Goal: Task Accomplishment & Management: Manage account settings

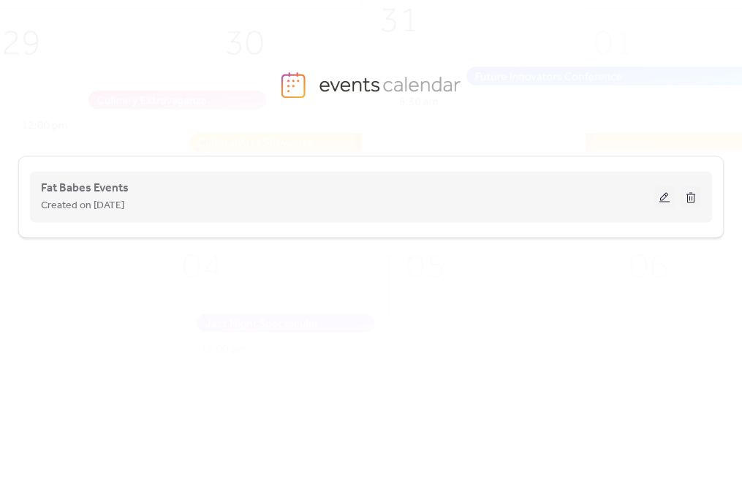
click at [310, 190] on div "Fat Babes Events Created on [DATE]" at bounding box center [347, 196] width 613 height 35
click at [669, 195] on button at bounding box center [664, 197] width 20 height 22
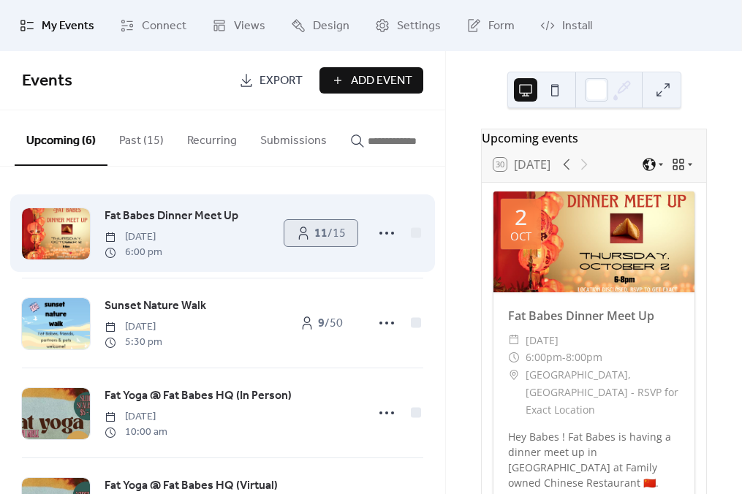
click at [315, 238] on b "11" at bounding box center [320, 233] width 13 height 23
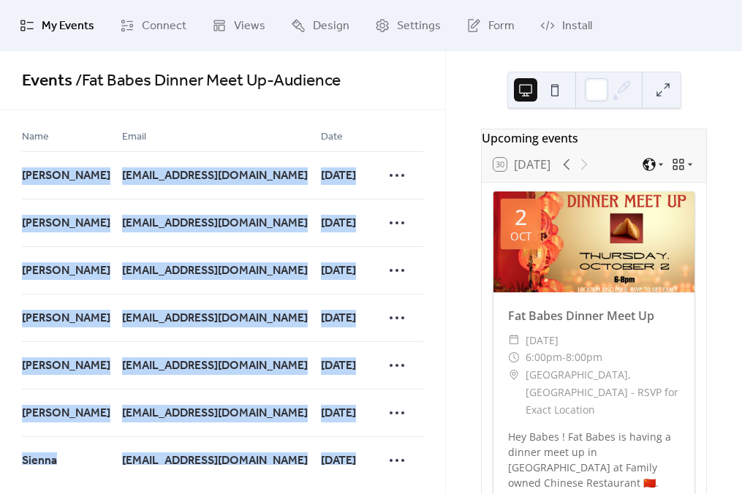
drag, startPoint x: 414, startPoint y: 426, endPoint x: 15, endPoint y: 168, distance: 475.8
click at [15, 168] on div "Name Email Date [PERSON_NAME] [EMAIL_ADDRESS][DOMAIN_NAME] [DATE] [PERSON_NAME]…" at bounding box center [222, 287] width 445 height 354
copy div "[PERSON_NAME] [EMAIL_ADDRESS][DOMAIN_NAME] [DATE] [PERSON_NAME] [EMAIL_ADDRESS]…"
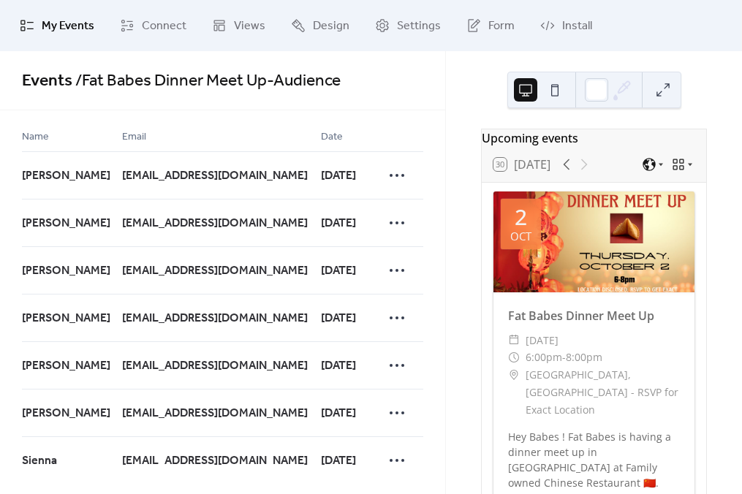
click at [275, 112] on div "Name Email Date [PERSON_NAME] [EMAIL_ADDRESS][DOMAIN_NAME] [DATE] [PERSON_NAME]…" at bounding box center [222, 287] width 445 height 354
click at [48, 26] on span "My Events" at bounding box center [68, 27] width 53 height 18
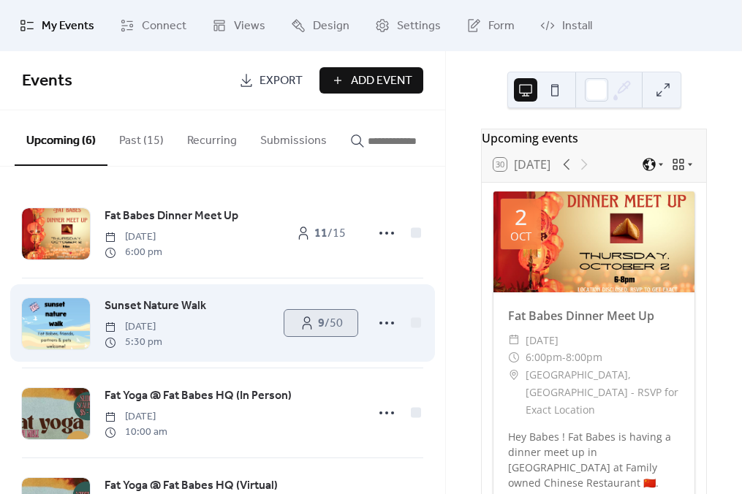
click at [323, 327] on span "9 / 50" at bounding box center [330, 324] width 25 height 18
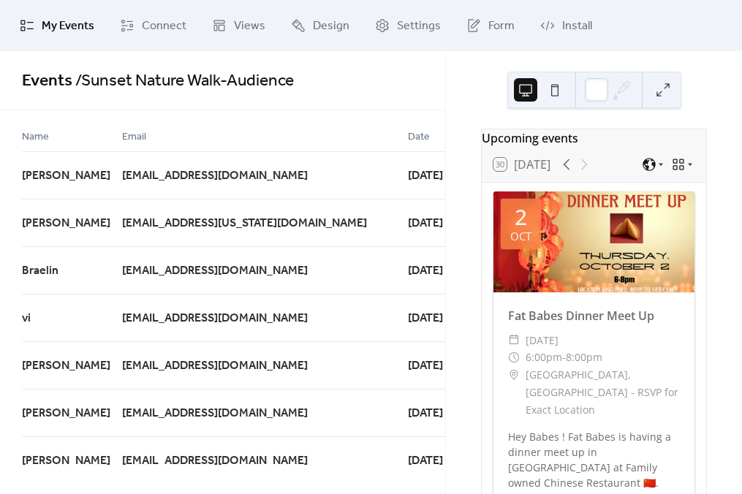
click at [18, 172] on div "Name Email Date Alexandra Foote-Jones [EMAIL_ADDRESS][DOMAIN_NAME] [DATE] [PERS…" at bounding box center [222, 287] width 445 height 354
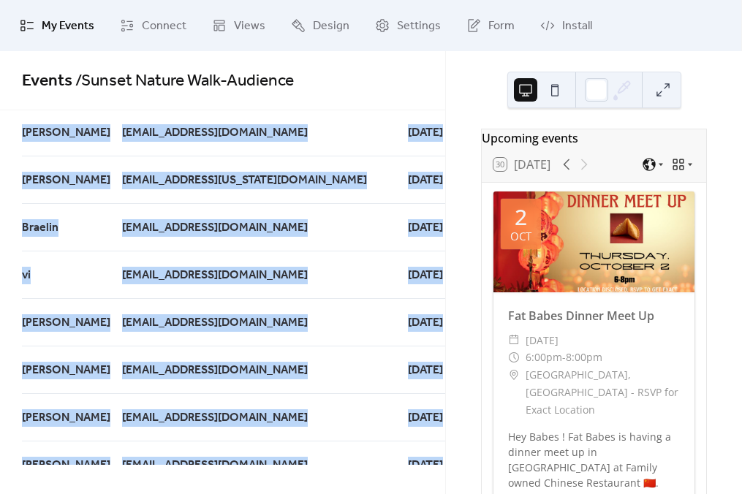
scroll to position [132, 0]
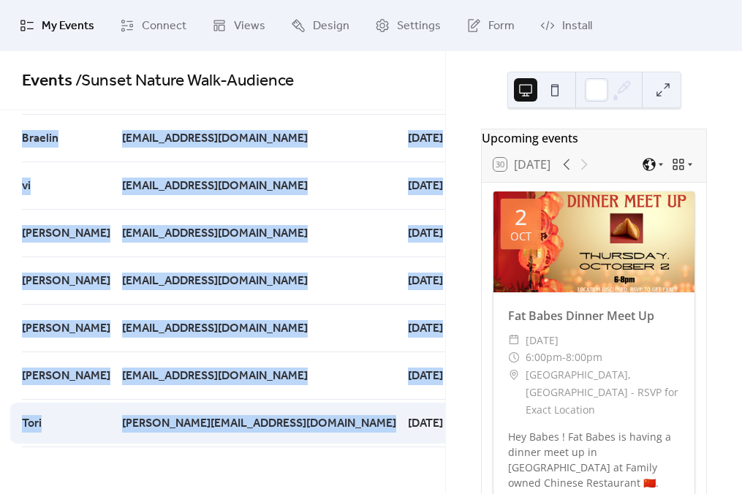
drag, startPoint x: 22, startPoint y: 133, endPoint x: 397, endPoint y: 429, distance: 477.7
click at [397, 429] on div "Name Email Date Alexandra Foote-Jones [EMAIL_ADDRESS][DOMAIN_NAME] [DATE] [PERS…" at bounding box center [222, 287] width 445 height 354
copy div "Name Email Date Alexandra Foote-Jones [EMAIL_ADDRESS][DOMAIN_NAME] [DATE] [PERS…"
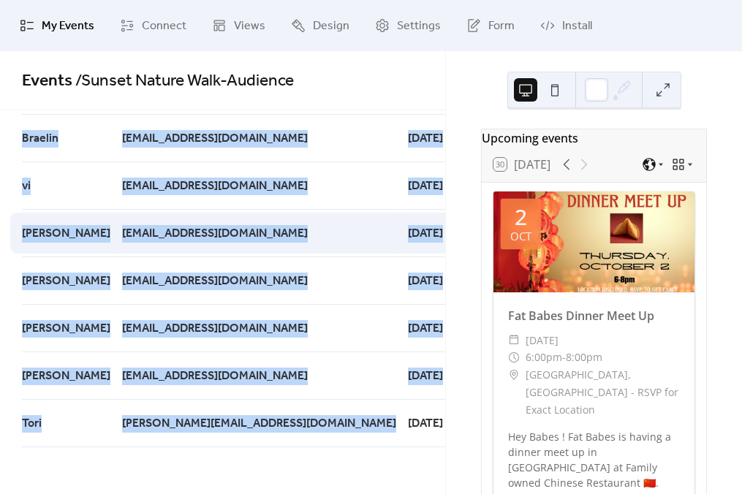
click at [248, 235] on span "[EMAIL_ADDRESS][DOMAIN_NAME]" at bounding box center [215, 234] width 186 height 18
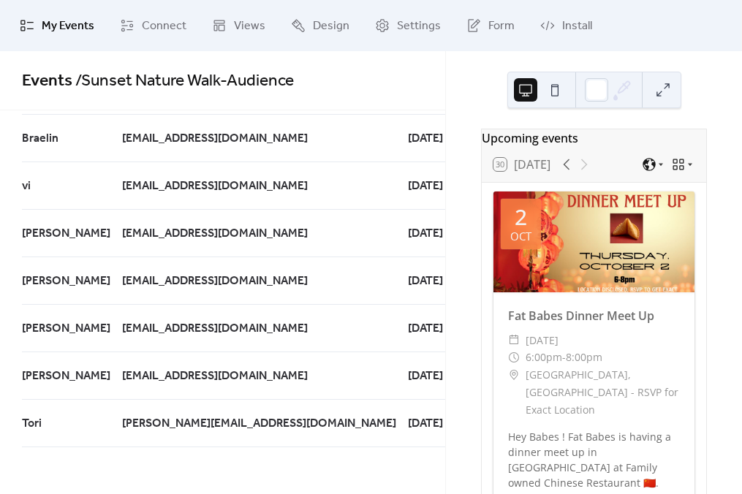
drag, startPoint x: 391, startPoint y: 427, endPoint x: 13, endPoint y: 137, distance: 476.4
click at [13, 137] on div "Name Email Date Alexandra Foote-Jones [EMAIL_ADDRESS][DOMAIN_NAME] [DATE] [PERS…" at bounding box center [222, 287] width 445 height 354
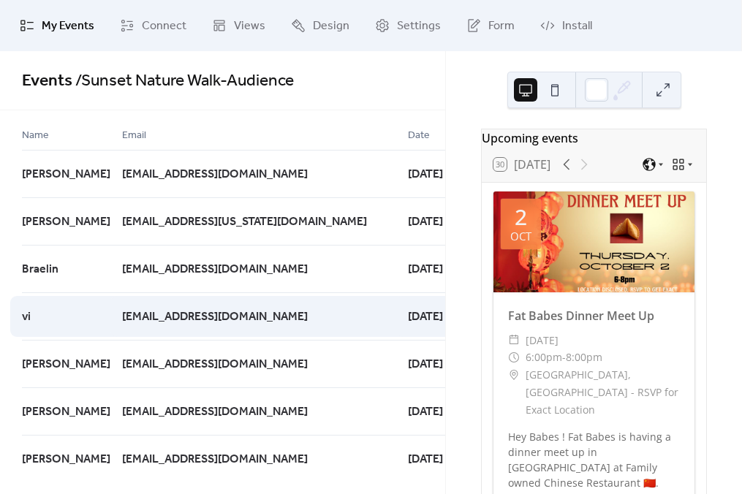
scroll to position [0, 0]
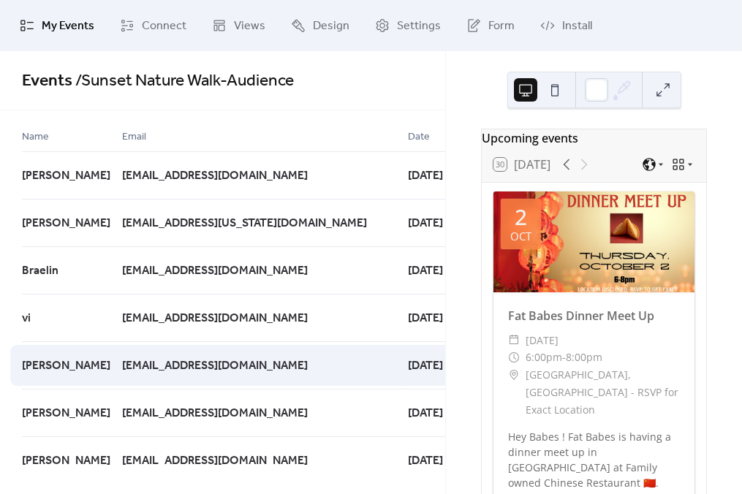
click at [291, 384] on div "[EMAIL_ADDRESS][DOMAIN_NAME]" at bounding box center [265, 365] width 286 height 48
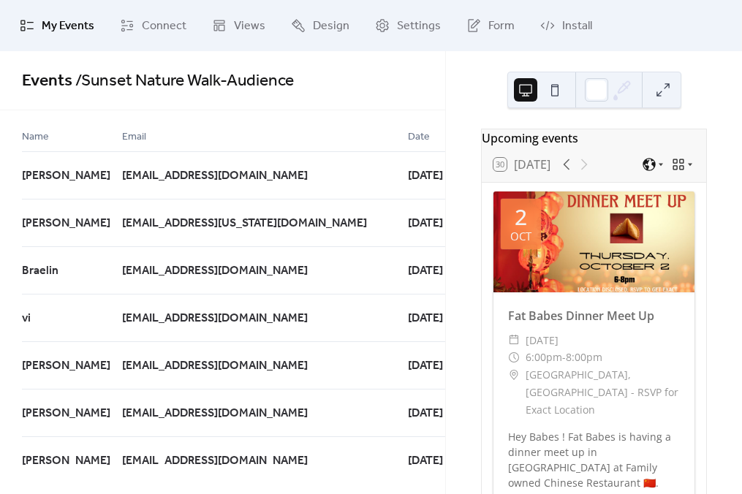
drag, startPoint x: 378, startPoint y: 412, endPoint x: 20, endPoint y: 137, distance: 450.8
click at [20, 137] on div "Name Email Date Alexandra Foote-Jones [EMAIL_ADDRESS][DOMAIN_NAME] [DATE] [PERS…" at bounding box center [222, 287] width 445 height 354
copy div "Name Email Date Alexandra Foote-Jones [EMAIL_ADDRESS][DOMAIN_NAME] [DATE] [PERS…"
click at [59, 34] on span "My Events" at bounding box center [68, 27] width 53 height 18
